Goal: Navigation & Orientation: Find specific page/section

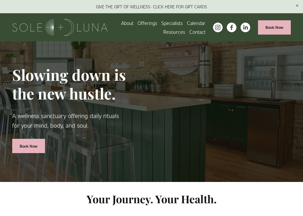
click at [0, 0] on span "Rituals" at bounding box center [0, 0] width 0 height 0
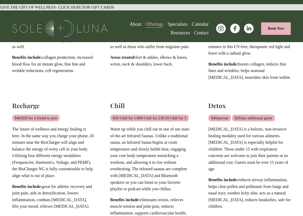
scroll to position [182, 0]
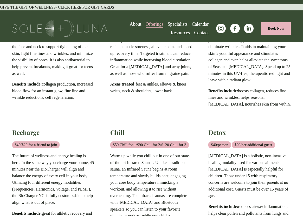
click at [274, 29] on link "Book Now" at bounding box center [277, 28] width 30 height 13
click at [130, 22] on link "About" at bounding box center [136, 24] width 12 height 8
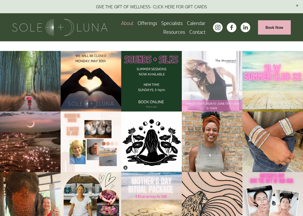
scroll to position [557, 0]
